Goal: Task Accomplishment & Management: Manage account settings

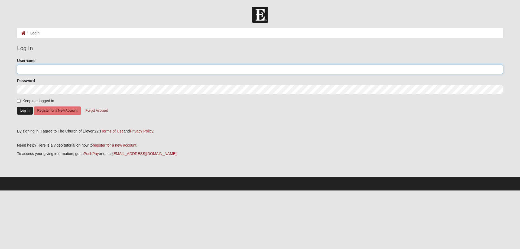
type input "Storey_Kathleen"
click at [23, 111] on button "Log In" at bounding box center [25, 111] width 16 height 8
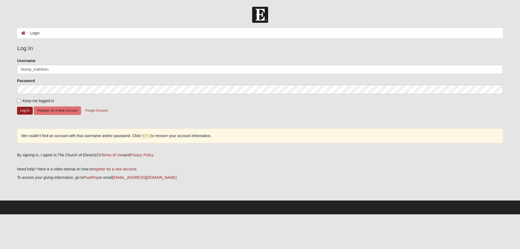
click at [132, 101] on div "Keep me logged in" at bounding box center [260, 101] width 486 height 6
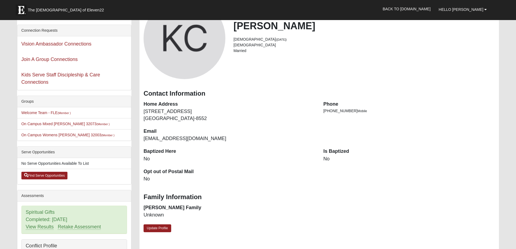
scroll to position [54, 0]
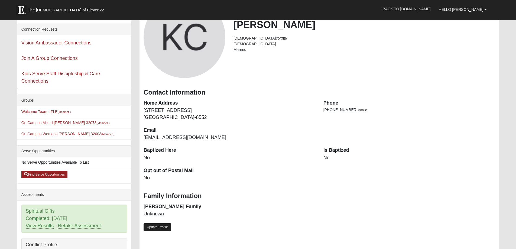
click at [155, 225] on link "Update Profile" at bounding box center [158, 227] width 28 height 8
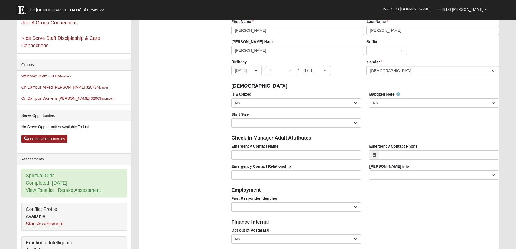
scroll to position [97, 0]
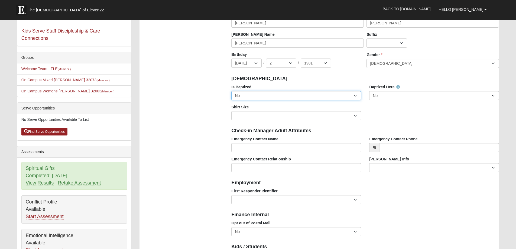
click at [358, 95] on select "No Yes" at bounding box center [297, 95] width 130 height 9
select select "True"
click at [232, 91] on select "No Yes" at bounding box center [297, 95] width 130 height 9
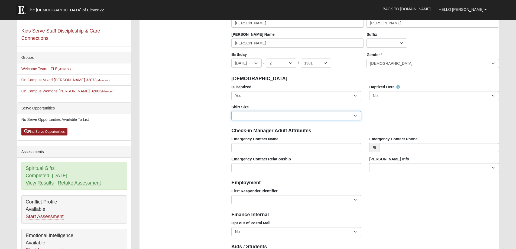
click at [357, 116] on select "Adult Small Adult Medium Adult Large Adult XL Adult XXL Adult 3XL Adult 4XL You…" at bounding box center [297, 115] width 130 height 9
click at [249, 129] on h4 "Check-in Manager Adult Attributes" at bounding box center [366, 131] width 268 height 6
click at [356, 116] on select "Adult Small Adult Medium Adult Large Adult XL Adult XXL Adult 3XL Adult 4XL You…" at bounding box center [297, 115] width 130 height 9
select select "Adult Small"
click at [232, 111] on select "Adult Small Adult Medium Adult Large Adult XL Adult XXL Adult 3XL Adult 4XL You…" at bounding box center [297, 115] width 130 height 9
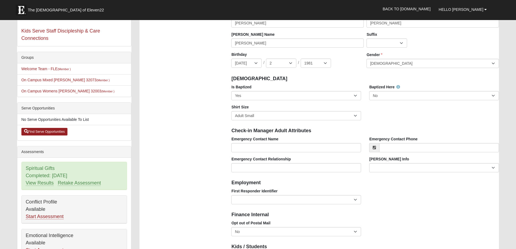
click at [412, 202] on div "First Responder Identifier EMT | Paramedic | Medical Firefighter | Fire Departm…" at bounding box center [365, 198] width 276 height 20
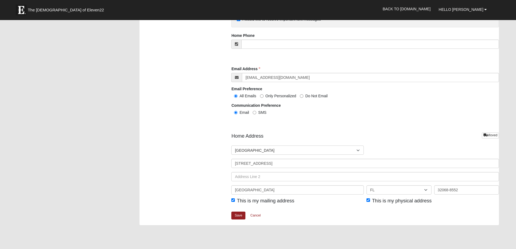
scroll to position [552, 0]
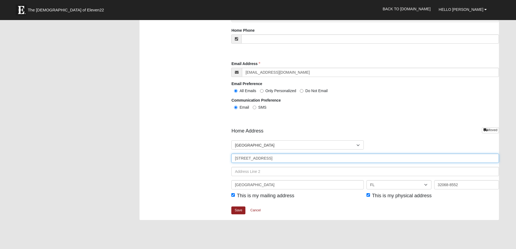
click at [300, 158] on input "1930 Waterway Cir Apt 203" at bounding box center [366, 158] width 268 height 9
type input "1"
type input "515"
click at [370, 195] on input "This is my physical address" at bounding box center [369, 195] width 4 height 4
checkbox input "false"
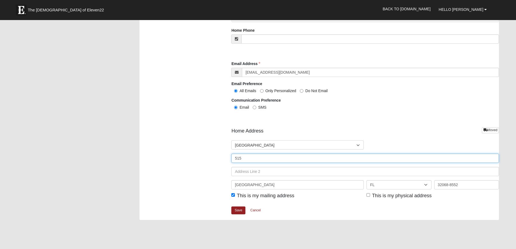
click at [262, 160] on input "515" at bounding box center [366, 158] width 268 height 9
type input "[STREET_ADDRESS]"
click at [464, 185] on input "32068-8552" at bounding box center [467, 184] width 65 height 9
type input "32068"
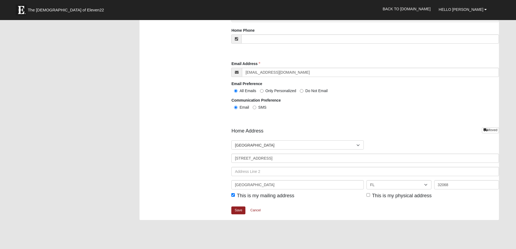
click at [349, 205] on div "Home Address Moved Countries United States ------------------------ Afghanistan…" at bounding box center [366, 166] width 268 height 79
click at [238, 211] on link "Save" at bounding box center [239, 211] width 14 height 8
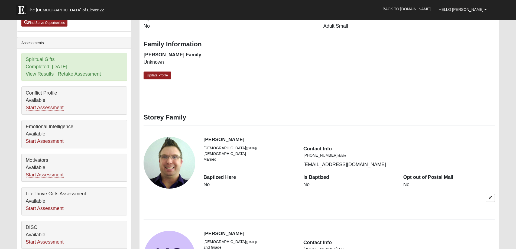
scroll to position [217, 0]
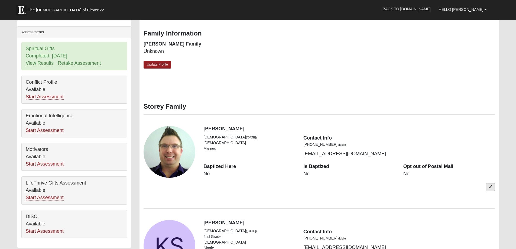
click at [493, 186] on link at bounding box center [490, 187] width 9 height 8
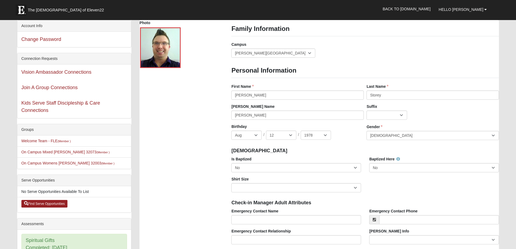
scroll to position [0, 0]
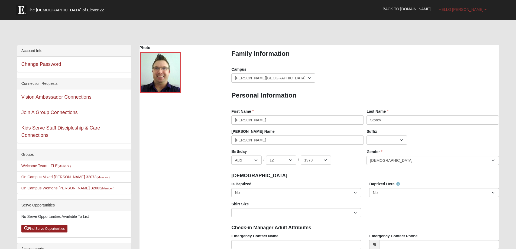
click at [466, 10] on span "Hello [PERSON_NAME]" at bounding box center [461, 9] width 45 height 4
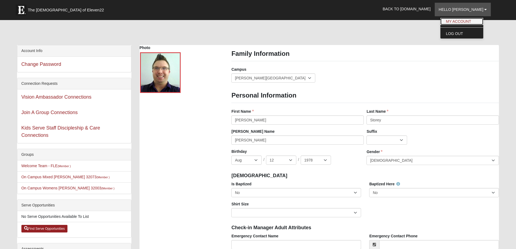
click at [469, 21] on link "My Account" at bounding box center [462, 21] width 43 height 7
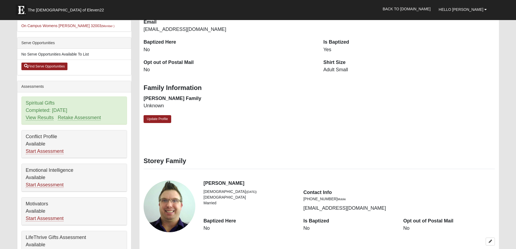
scroll to position [163, 0]
click at [162, 120] on link "Update Profile" at bounding box center [158, 119] width 28 height 8
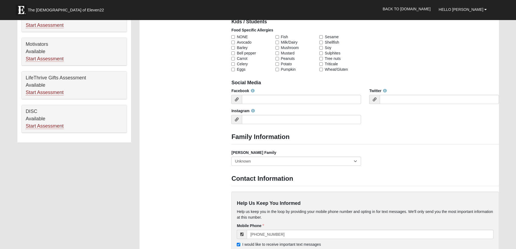
scroll to position [325, 0]
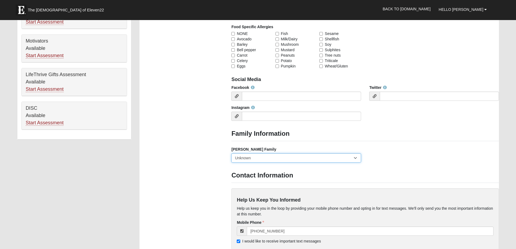
click at [355, 158] on select "Yes, we are a current foster family No, we are a former foster family No, we ha…" at bounding box center [297, 157] width 130 height 9
select select "2891"
click at [232, 153] on select "Yes, we are a current foster family No, we are a former foster family No, we ha…" at bounding box center [297, 157] width 130 height 9
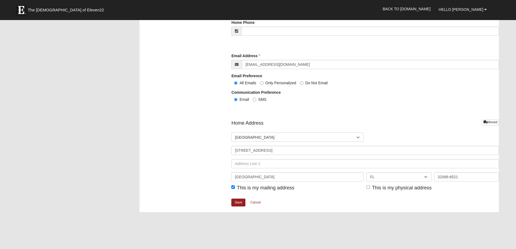
scroll to position [571, 0]
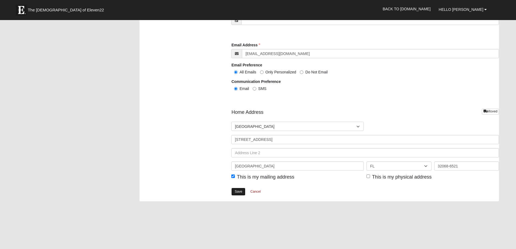
click at [236, 192] on link "Save" at bounding box center [239, 192] width 14 height 8
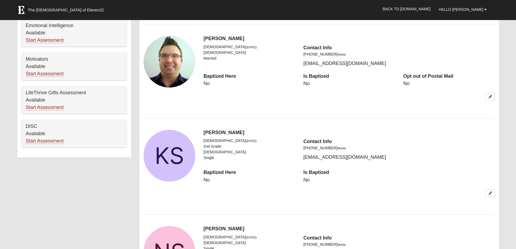
scroll to position [525, 0]
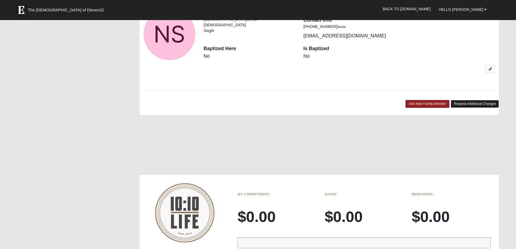
click at [467, 103] on link "Request Additional Changes" at bounding box center [475, 104] width 49 height 8
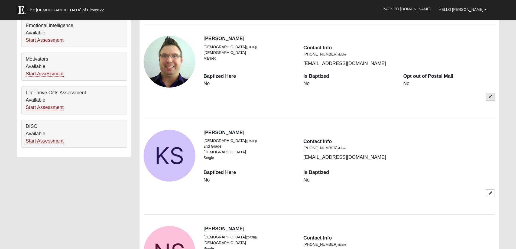
click at [493, 97] on link at bounding box center [490, 97] width 9 height 8
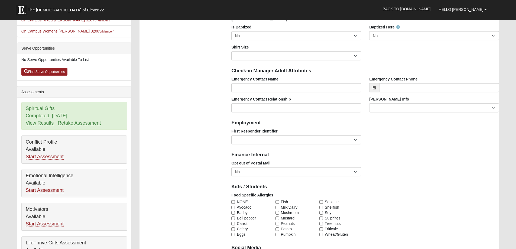
scroll to position [0, 0]
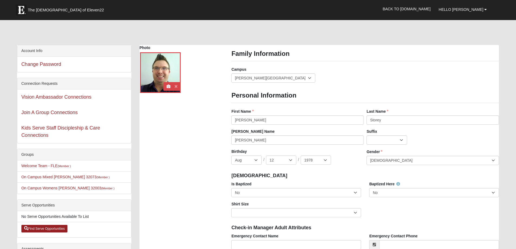
click at [176, 86] on icon at bounding box center [176, 87] width 3 height 4
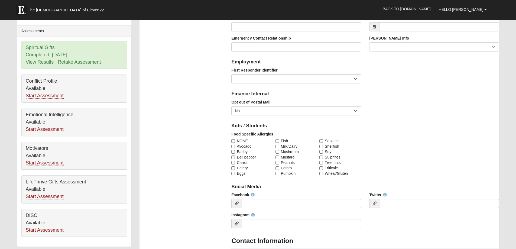
scroll to position [436, 0]
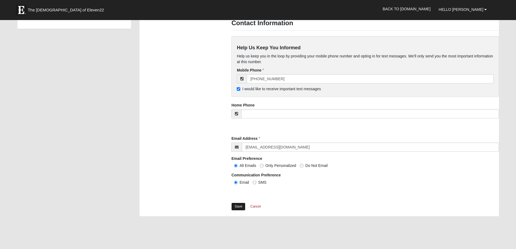
click at [237, 207] on link "Save" at bounding box center [239, 207] width 14 height 8
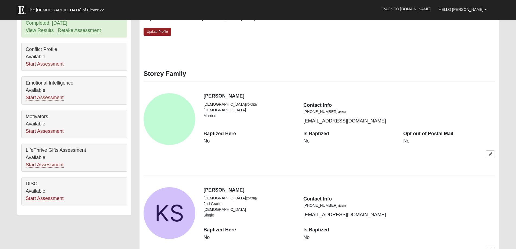
scroll to position [249, 0]
click at [490, 156] on icon at bounding box center [490, 154] width 3 height 3
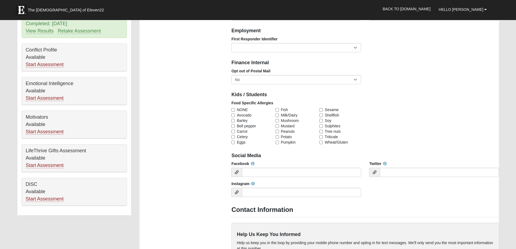
scroll to position [467, 0]
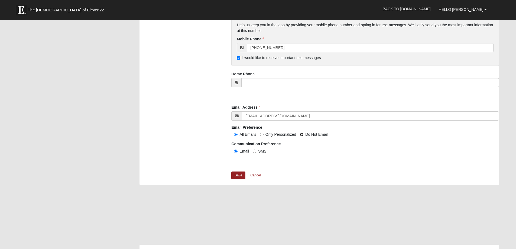
click at [302, 134] on input "Do Not Email" at bounding box center [302, 135] width 4 height 4
radio input "true"
click at [237, 177] on link "Save" at bounding box center [239, 176] width 14 height 8
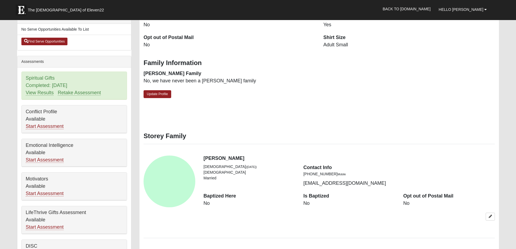
scroll to position [195, 0]
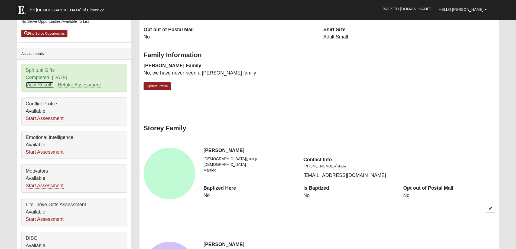
click at [38, 87] on link "View Results" at bounding box center [40, 85] width 28 height 6
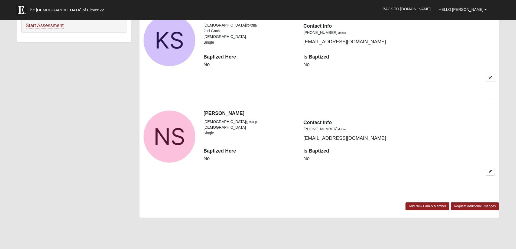
scroll to position [423, 0]
click at [485, 10] on b at bounding box center [486, 10] width 2 height 4
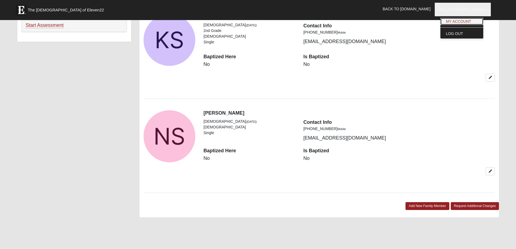
click at [466, 21] on link "My Account" at bounding box center [462, 21] width 43 height 7
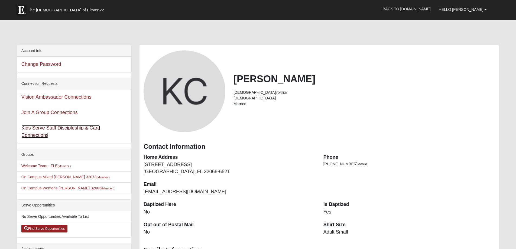
click at [79, 128] on link "Kids Serve Staff Discipleship & Care Connections" at bounding box center [60, 131] width 79 height 13
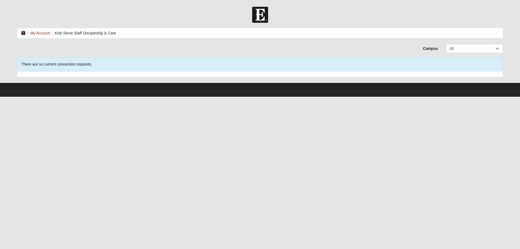
click at [22, 32] on icon at bounding box center [23, 33] width 4 height 4
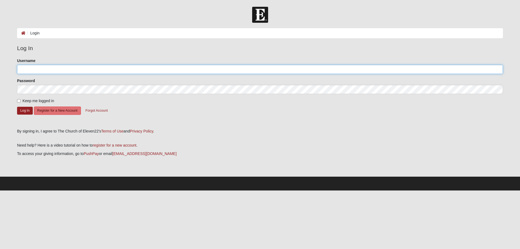
type input "Storey_Kathleen"
click at [18, 101] on input "Keep me logged in" at bounding box center [19, 101] width 4 height 4
checkbox input "true"
click at [25, 111] on button "Log In" at bounding box center [25, 111] width 16 height 8
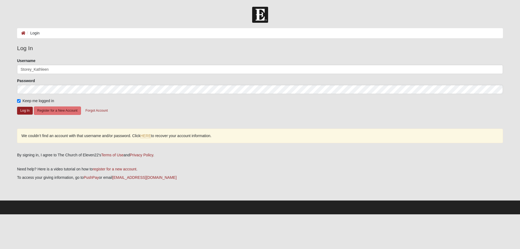
click at [9, 72] on form "Hello Kathleen My Account Log Out Login Login Error" at bounding box center [260, 111] width 520 height 208
click at [27, 111] on button "Log In" at bounding box center [25, 111] width 16 height 8
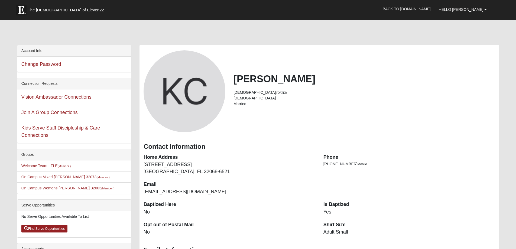
scroll to position [218, 0]
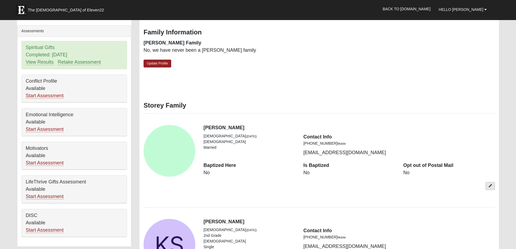
click at [491, 186] on icon at bounding box center [490, 185] width 3 height 3
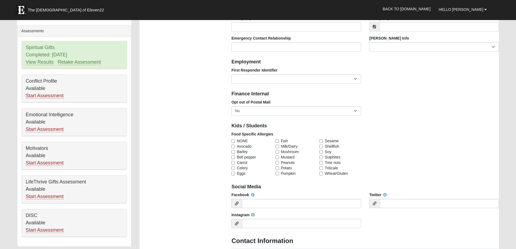
scroll to position [0, 0]
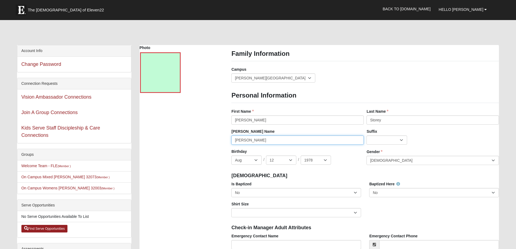
click at [261, 138] on input "[PERSON_NAME]" at bounding box center [298, 140] width 133 height 9
type input "S"
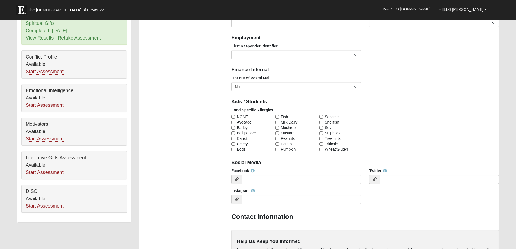
scroll to position [253, 0]
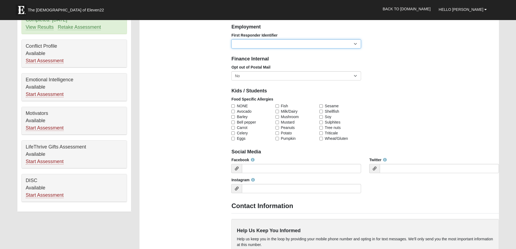
click at [356, 45] on select "EMT | Paramedic | Medical Firefighter | Fire Department Police Officer | Sherif…" at bounding box center [297, 43] width 130 height 9
click at [404, 57] on h4 "Finance Internal" at bounding box center [366, 59] width 268 height 6
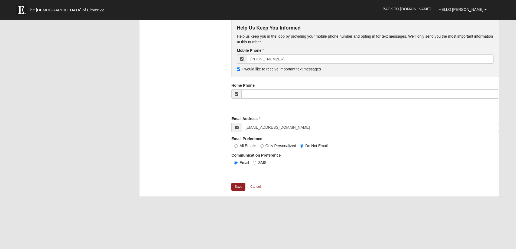
scroll to position [459, 0]
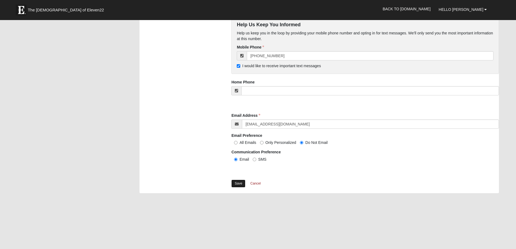
click at [240, 184] on link "Save" at bounding box center [239, 184] width 14 height 8
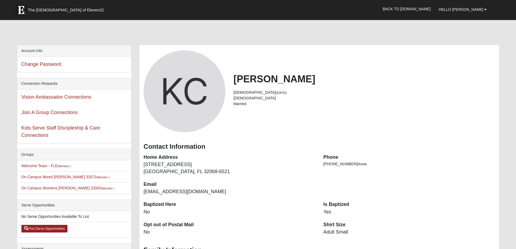
click at [341, 126] on div "Kathleen Cruz 44 years old (7/2/1981) Female Married" at bounding box center [320, 91] width 360 height 82
